Goal: Task Accomplishment & Management: Manage account settings

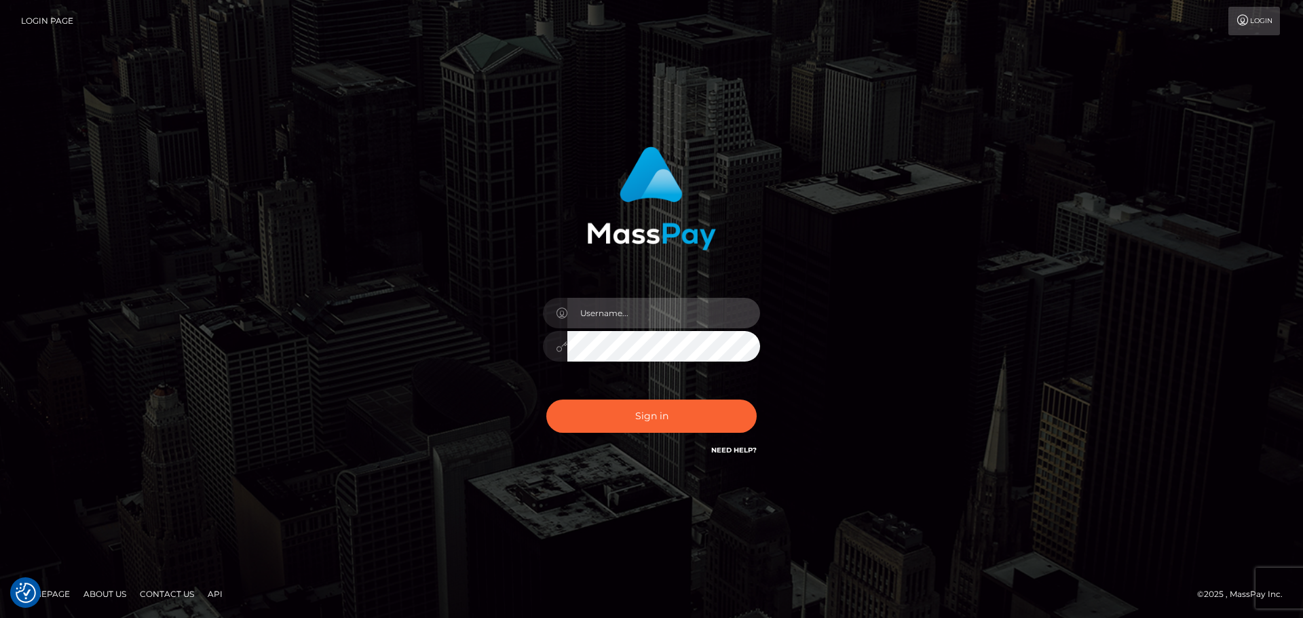
click at [659, 318] on input "text" at bounding box center [663, 313] width 193 height 31
type input "[PERSON_NAME].throne"
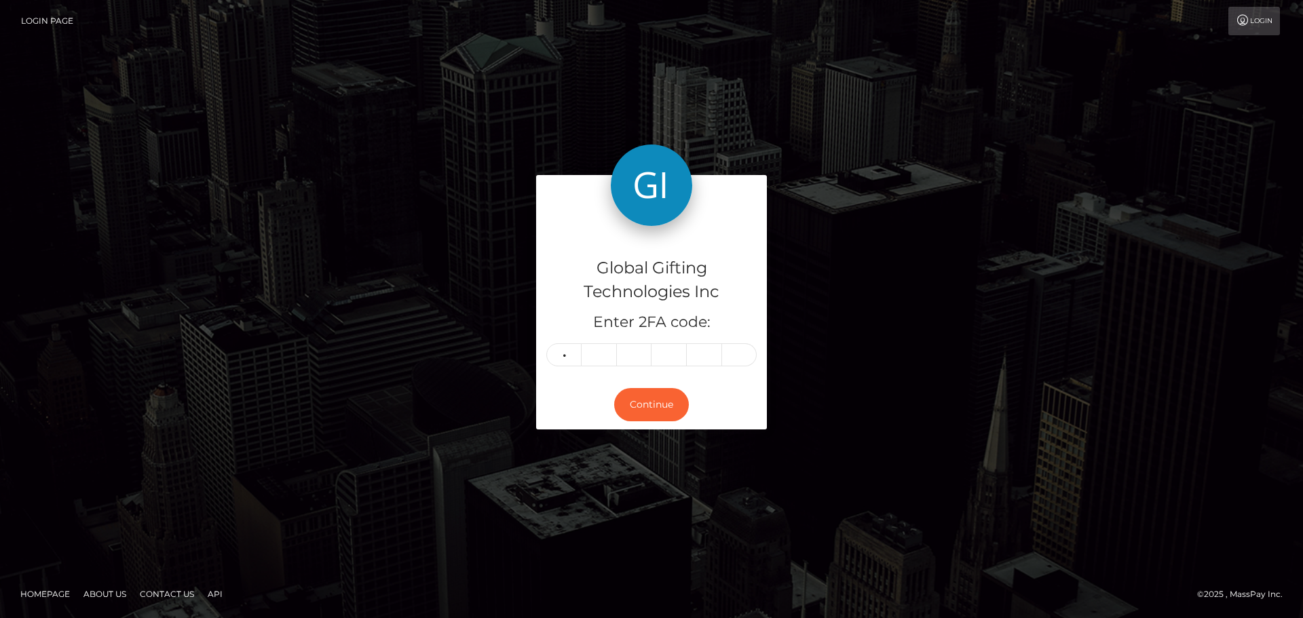
type input "6"
type input "1"
type input "5"
type input "7"
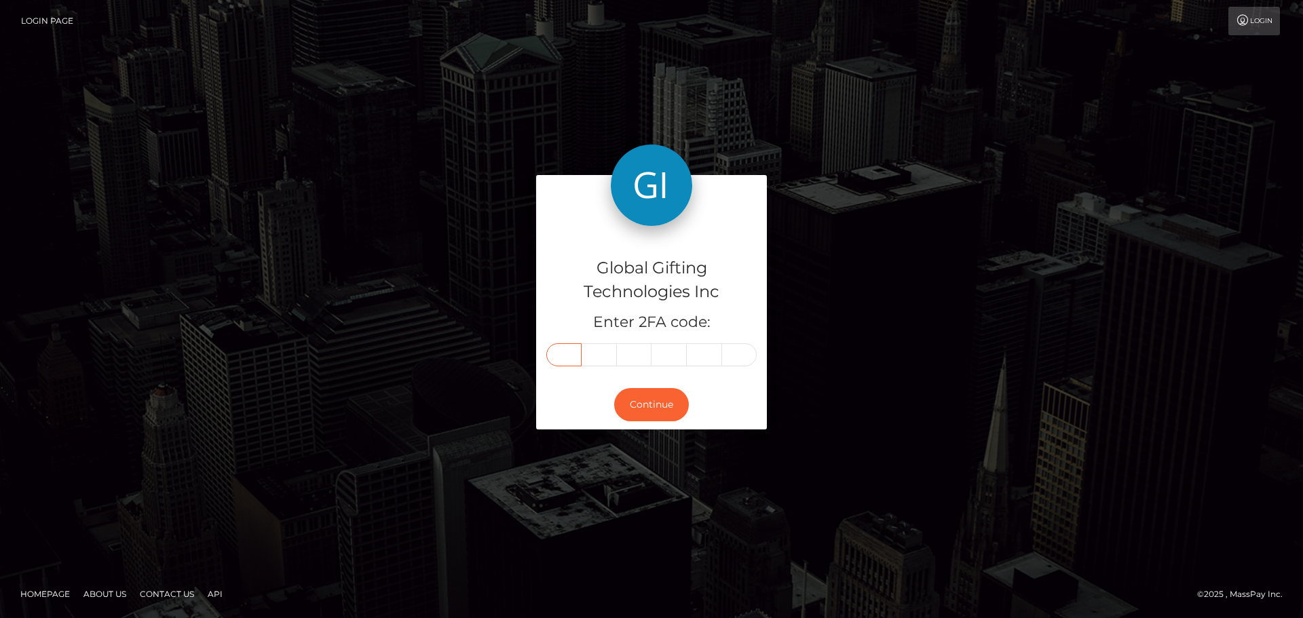
type input "6"
type input "1"
type input "5"
type input "7"
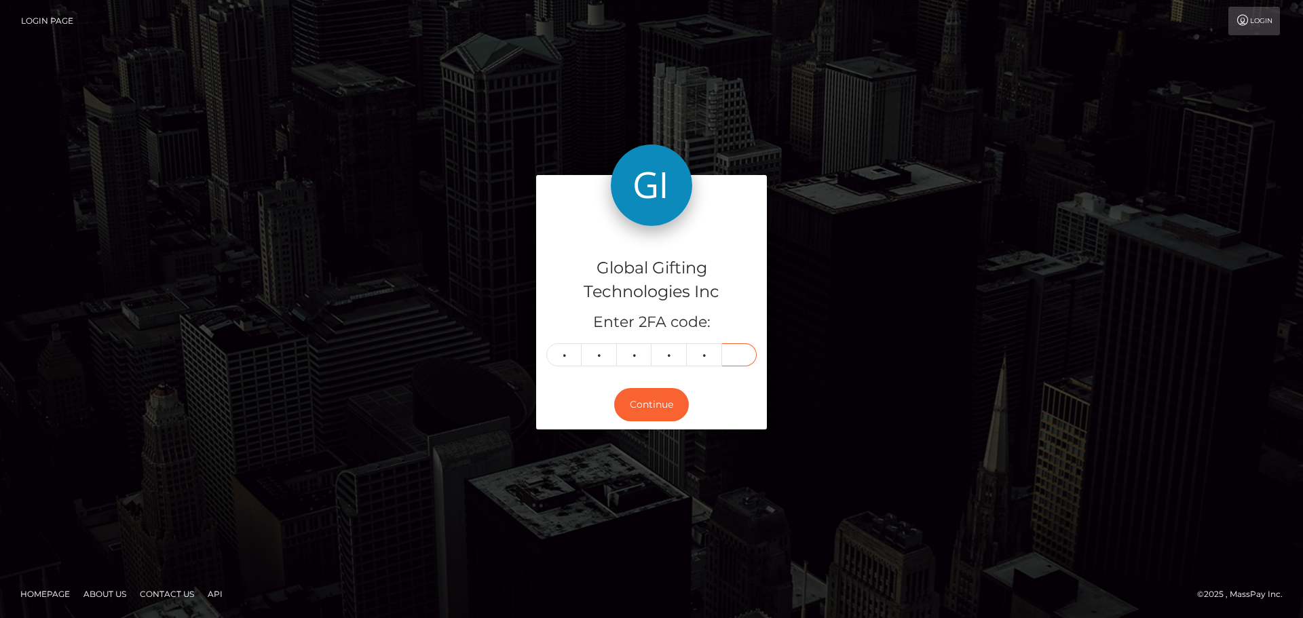
type input "9"
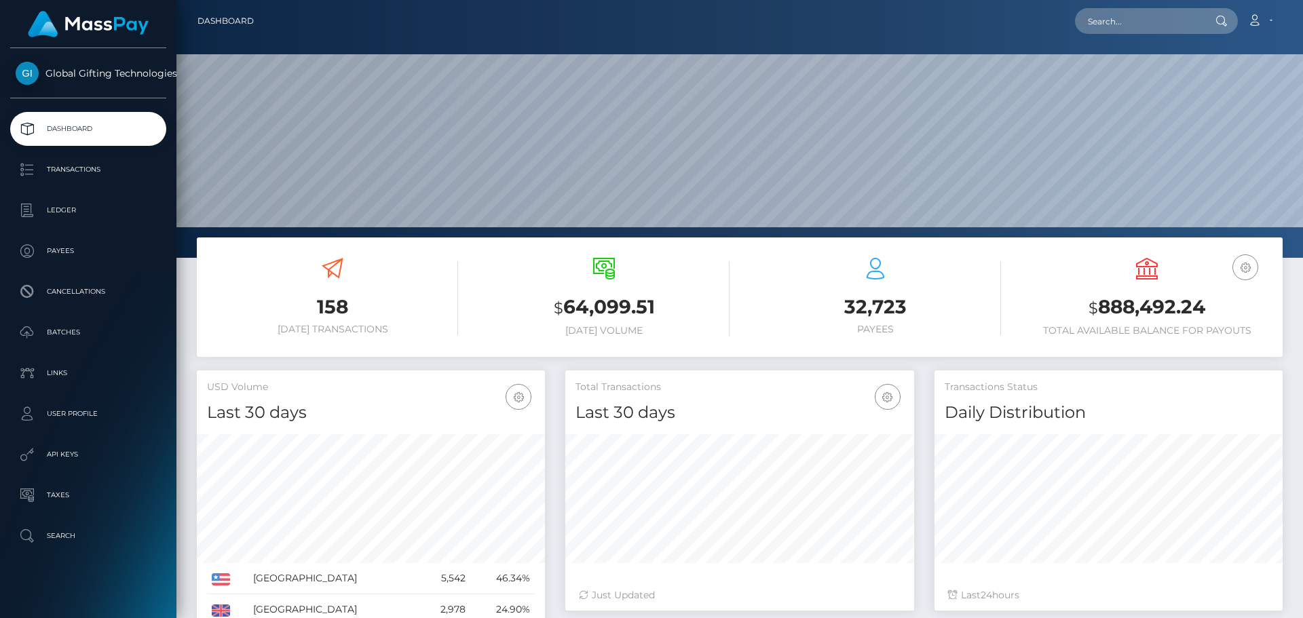
scroll to position [241, 349]
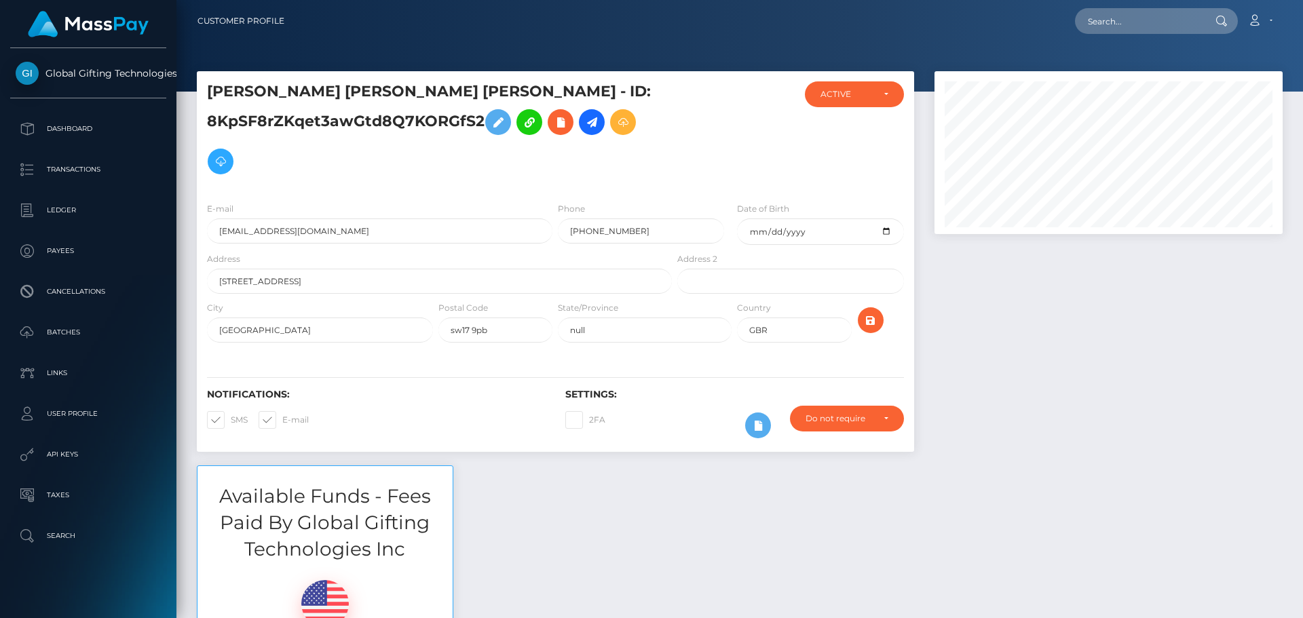
scroll to position [163, 349]
